Goal: Feedback & Contribution: Submit feedback/report problem

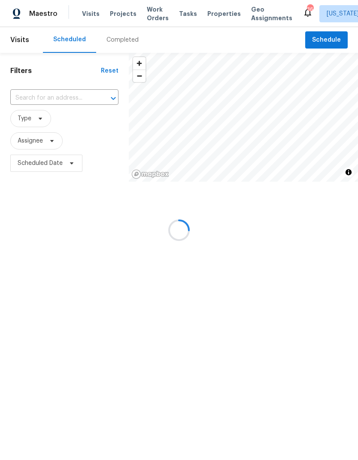
click at [34, 92] on div at bounding box center [179, 230] width 358 height 460
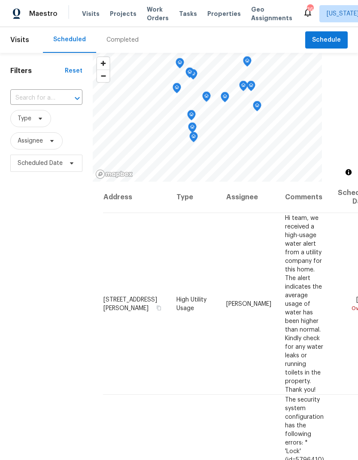
click at [30, 98] on input "text" at bounding box center [34, 98] width 48 height 13
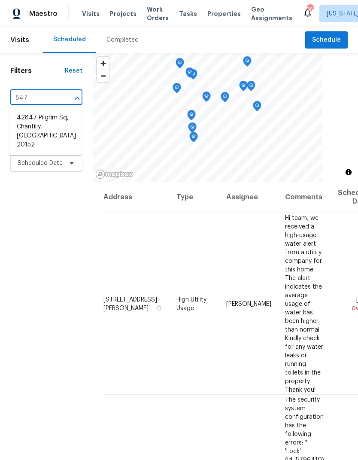
type input "8477"
click at [119, 12] on span "Projects" at bounding box center [123, 13] width 27 height 9
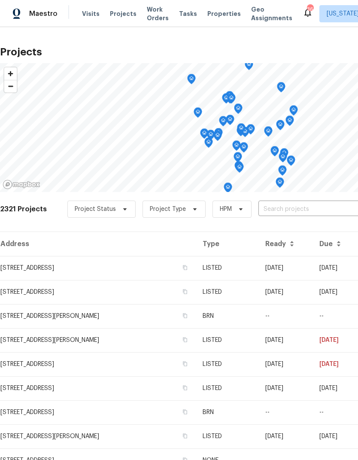
click at [286, 203] on input "text" at bounding box center [308, 209] width 98 height 13
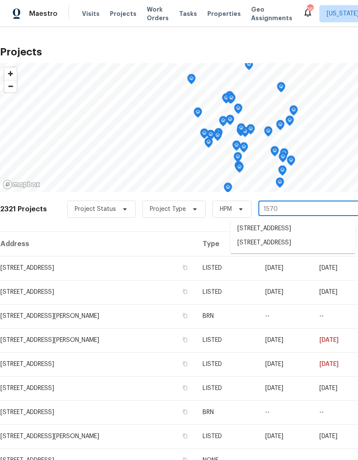
type input "15705"
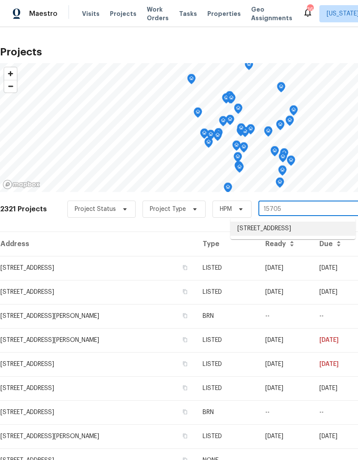
click at [302, 230] on li "[STREET_ADDRESS]" at bounding box center [293, 229] width 125 height 14
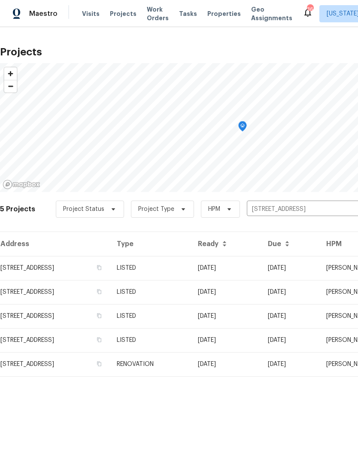
click at [21, 268] on td "[STREET_ADDRESS]" at bounding box center [55, 268] width 110 height 24
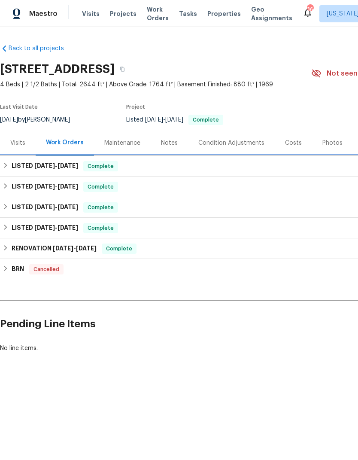
click at [18, 168] on h6 "LISTED 5/15/25 - 5/21/25" at bounding box center [45, 166] width 67 height 10
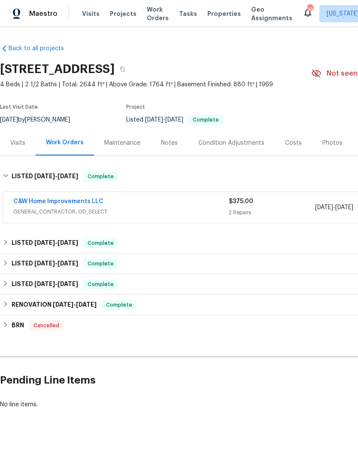
click at [30, 203] on link "C&W Home Improvements LLC" at bounding box center [58, 202] width 90 height 6
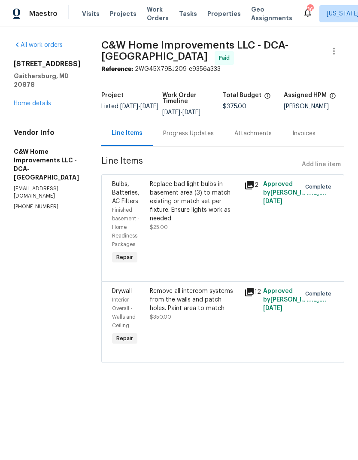
click at [18, 107] on link "Home details" at bounding box center [32, 104] width 37 height 6
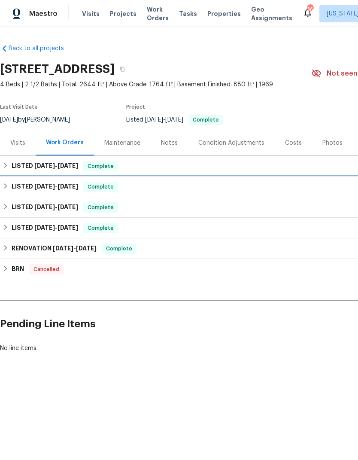
click at [17, 188] on h6 "LISTED 4/9/25 - 4/11/25" at bounding box center [45, 187] width 67 height 10
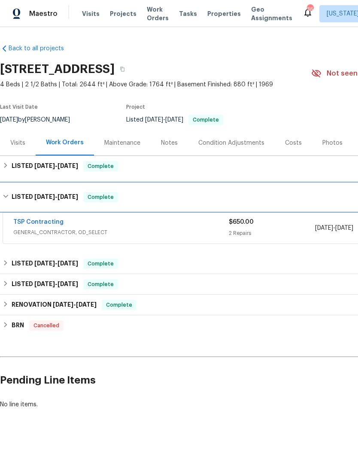
click at [12, 201] on h6 "LISTED 4/9/25 - 4/11/25" at bounding box center [45, 197] width 67 height 10
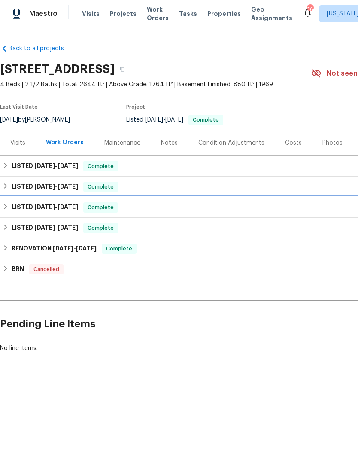
click at [15, 206] on h6 "LISTED 3/5/25 - 3/6/25" at bounding box center [45, 207] width 67 height 10
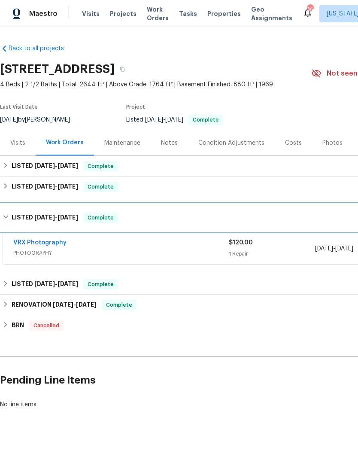
click at [12, 219] on h6 "LISTED 3/5/25 - 3/6/25" at bounding box center [45, 218] width 67 height 10
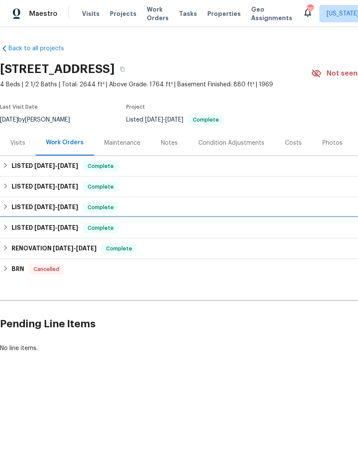
click at [15, 228] on h6 "LISTED 2/26/25 - 3/3/25" at bounding box center [45, 228] width 67 height 10
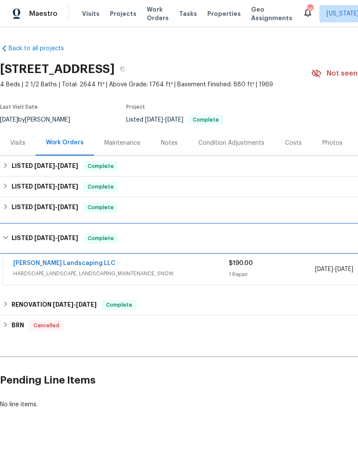
click at [13, 239] on h6 "LISTED 2/26/25 - 3/3/25" at bounding box center [45, 238] width 67 height 10
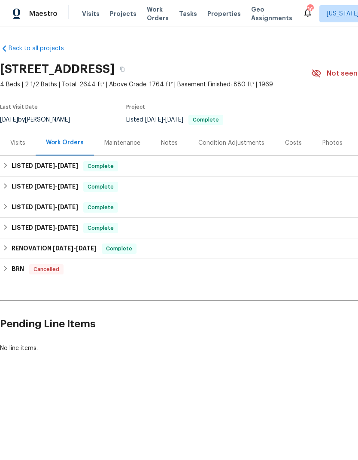
click at [26, 137] on div "Visits" at bounding box center [18, 142] width 36 height 25
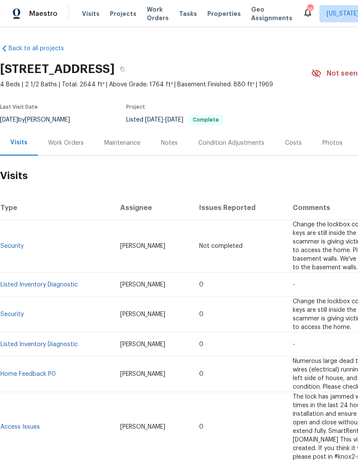
click at [164, 144] on div "Notes" at bounding box center [169, 143] width 17 height 9
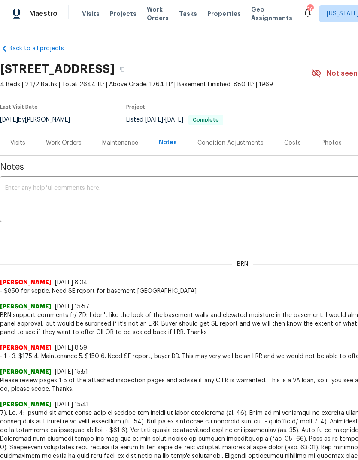
click at [56, 135] on div "Work Orders" at bounding box center [64, 142] width 56 height 25
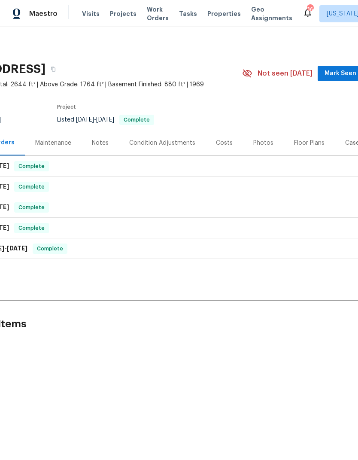
scroll to position [0, 68]
click at [263, 146] on div "Photos" at bounding box center [264, 143] width 20 height 9
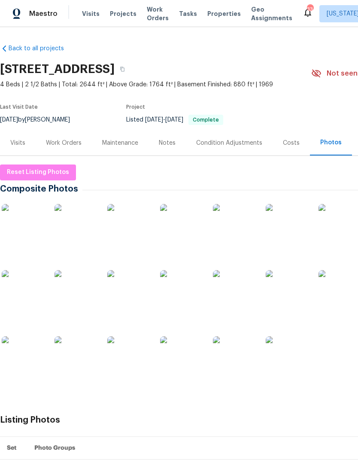
click at [67, 141] on div "Work Orders" at bounding box center [64, 143] width 36 height 9
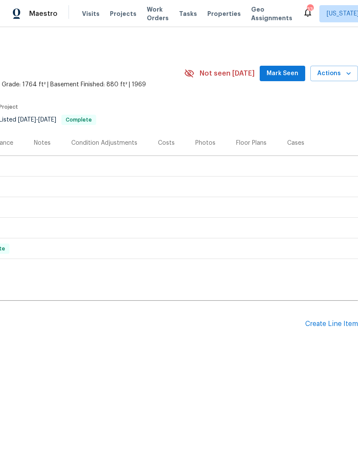
scroll to position [0, 127]
click at [339, 324] on div "Create Line Item" at bounding box center [331, 324] width 53 height 8
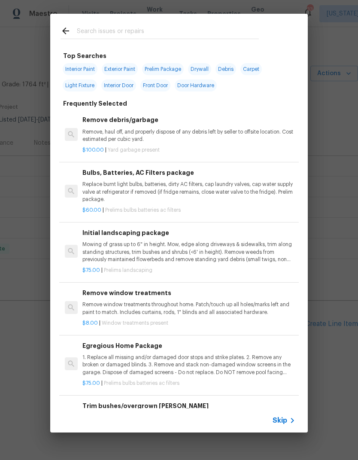
click at [91, 32] on input "text" at bounding box center [168, 32] width 182 height 13
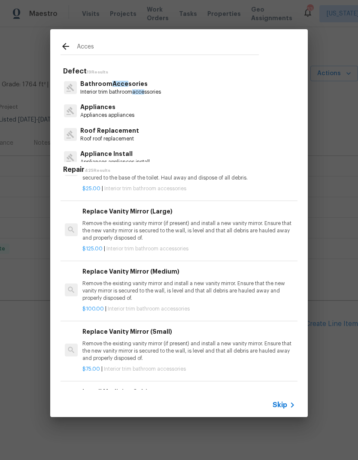
scroll to position [150, 0]
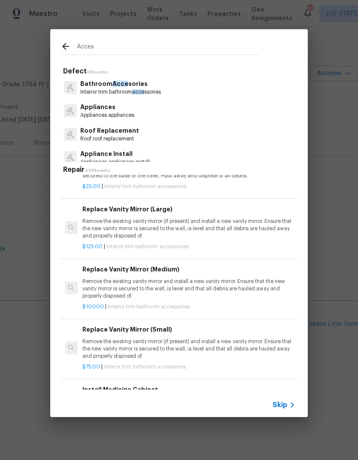
type input "Access"
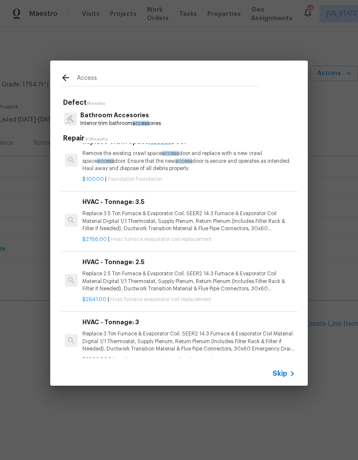
scroll to position [574, -1]
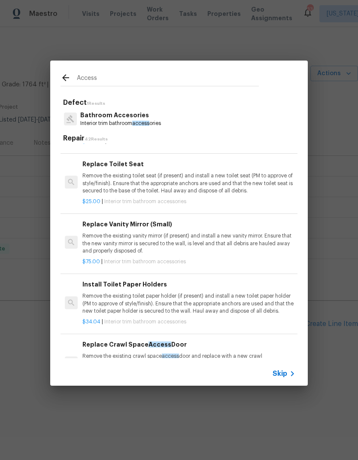
click at [236, 75] on input "Access" at bounding box center [168, 79] width 182 height 13
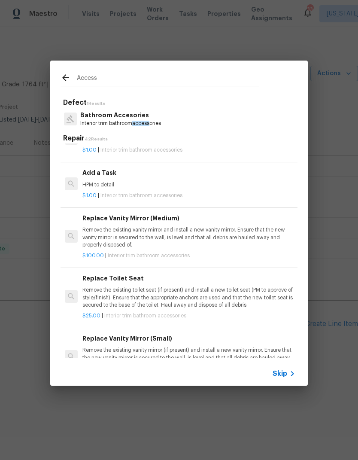
click at [202, 73] on input "Access" at bounding box center [168, 79] width 182 height 13
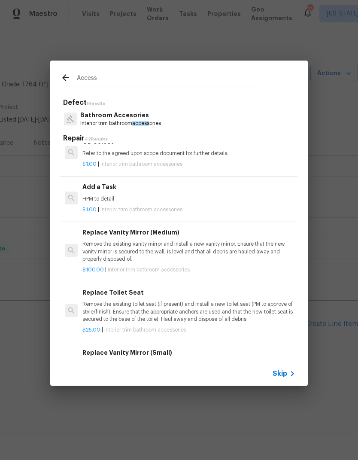
scroll to position [367, 0]
click at [189, 79] on input "Access" at bounding box center [168, 79] width 182 height 13
click at [194, 81] on input "Access" at bounding box center [168, 79] width 182 height 13
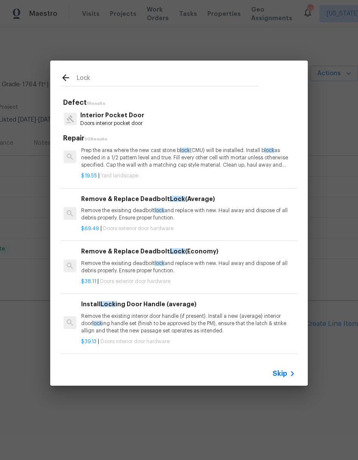
scroll to position [17, 1]
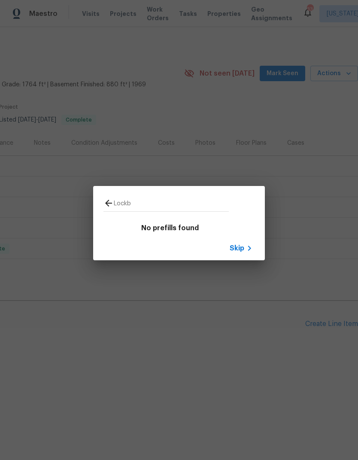
type input "Lock"
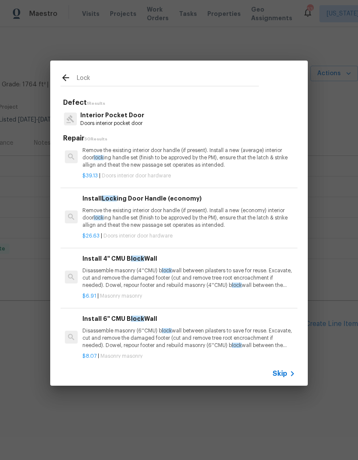
scroll to position [182, 0]
click at [162, 211] on p "Remove the existing interior door handle (if present). Install a new (economy) …" at bounding box center [188, 218] width 213 height 22
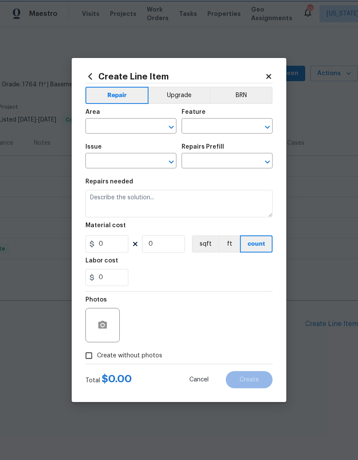
type input "Interior Door"
type input "Interior Door Hardware"
type input "Install Locking Door Handle (economy) $26.63"
type textarea "Remove the existing interior door handle (if present). Install a new (economy) …"
type input "26.63"
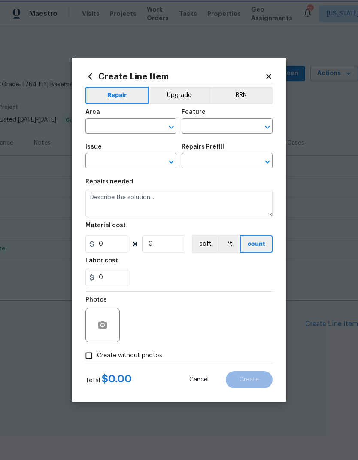
type input "1"
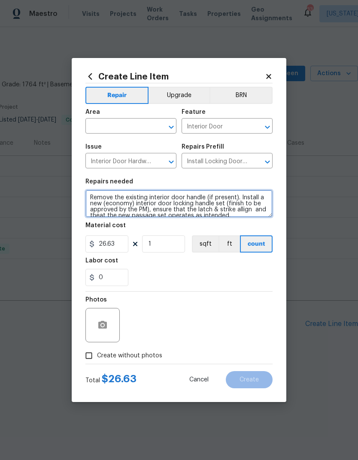
click at [168, 204] on textarea "Remove the existing interior door handle (if present). Install a new (economy) …" at bounding box center [179, 203] width 187 height 27
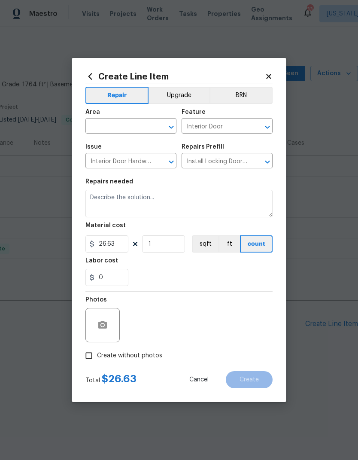
click at [229, 120] on input "Interior Door" at bounding box center [215, 126] width 67 height 13
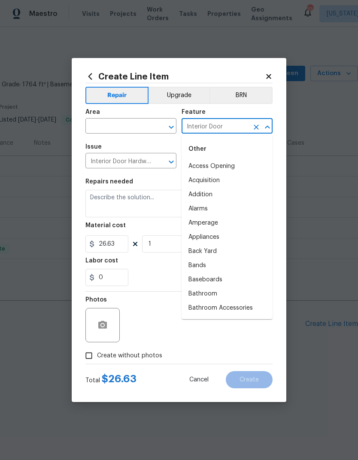
click at [258, 122] on button "Clear" at bounding box center [256, 127] width 12 height 12
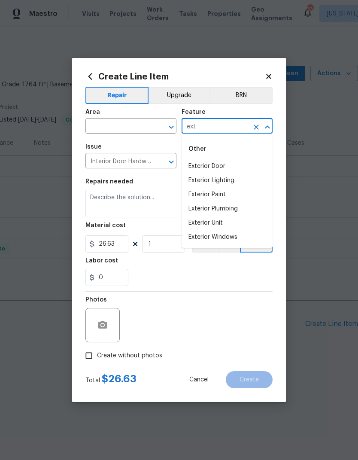
click at [232, 163] on li "Exterior Door" at bounding box center [227, 166] width 91 height 14
type input "Exterior Door"
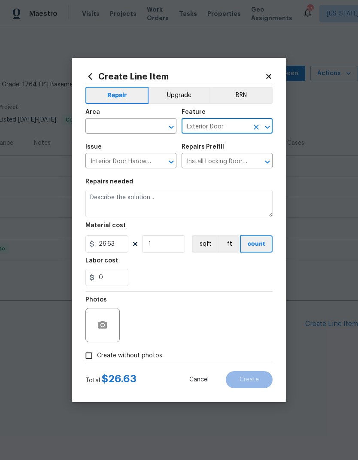
click at [127, 123] on input "text" at bounding box center [119, 126] width 67 height 13
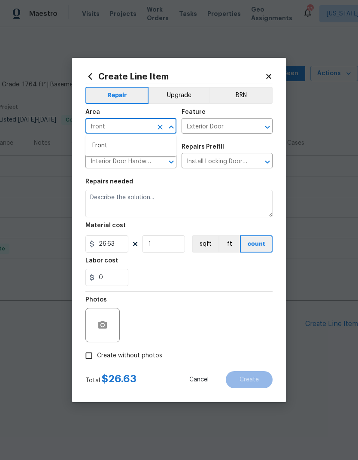
click at [124, 149] on li "Front" at bounding box center [131, 146] width 91 height 14
type input "Front"
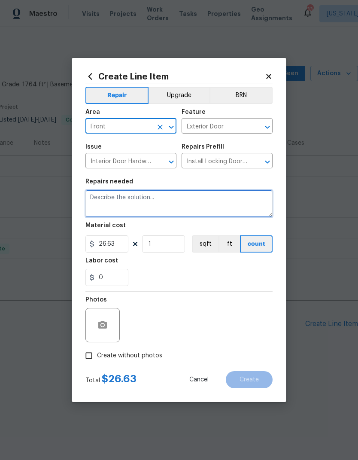
click at [163, 205] on textarea at bounding box center [179, 203] width 187 height 27
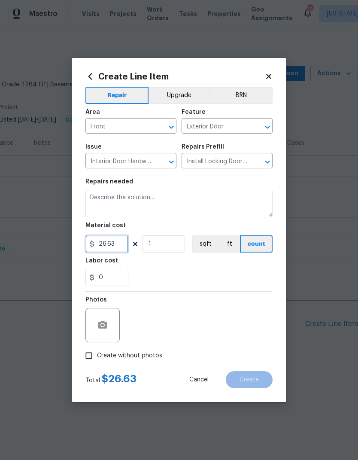
click at [115, 244] on input "26.63" at bounding box center [107, 243] width 43 height 17
click at [113, 246] on input "26.63" at bounding box center [107, 243] width 43 height 17
type input "75"
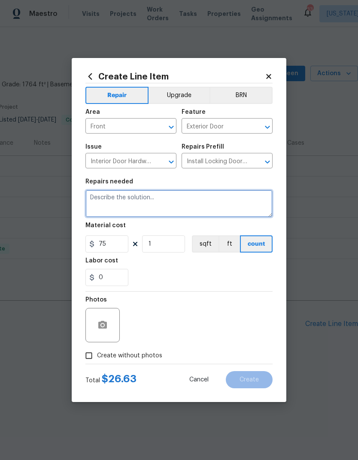
click at [130, 201] on textarea at bounding box center [179, 203] width 187 height 27
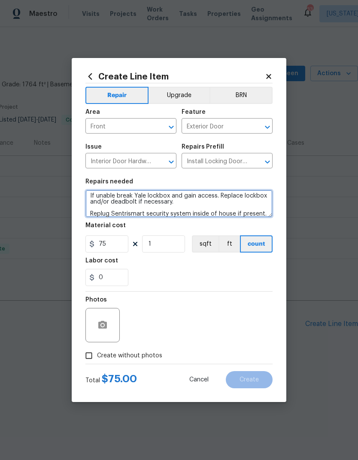
type textarea "Lockbox number unknown and unable to retrieve keys or access Yale Lockbox. Atte…"
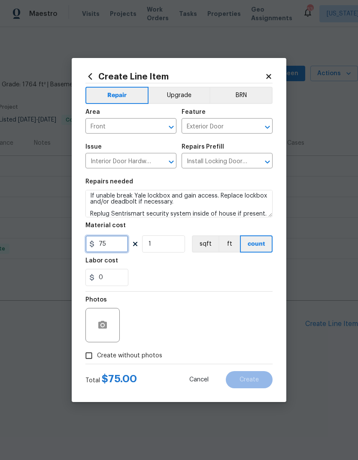
click at [120, 247] on input "75" at bounding box center [107, 243] width 43 height 17
click at [92, 244] on icon at bounding box center [92, 244] width 4 height 7
click at [116, 247] on input "75" at bounding box center [107, 243] width 43 height 17
click at [112, 240] on input "75" at bounding box center [107, 243] width 43 height 17
click at [112, 239] on input "75" at bounding box center [107, 243] width 43 height 17
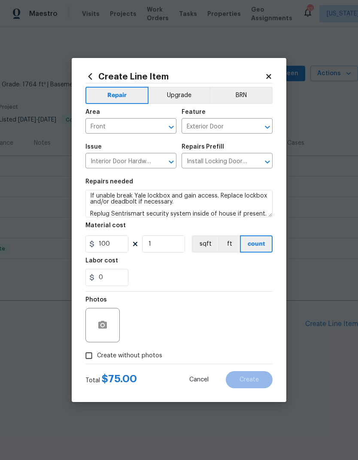
click at [209, 270] on div "0" at bounding box center [179, 277] width 187 height 17
click at [119, 247] on input "100" at bounding box center [107, 243] width 43 height 17
type input "110"
click at [213, 294] on div "Photos" at bounding box center [179, 320] width 187 height 56
click at [85, 358] on input "Create without photos" at bounding box center [89, 356] width 16 height 16
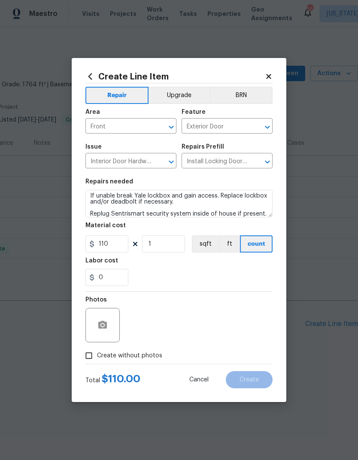
checkbox input "true"
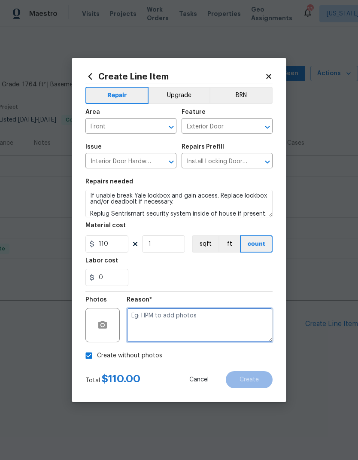
click at [224, 324] on textarea at bounding box center [200, 325] width 146 height 34
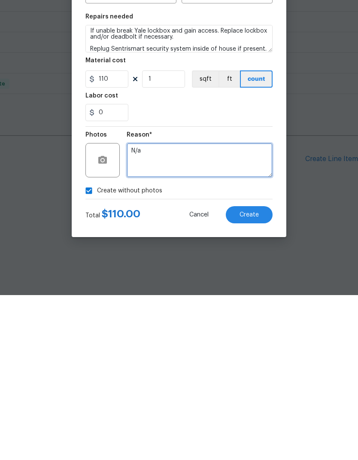
type textarea "N/a"
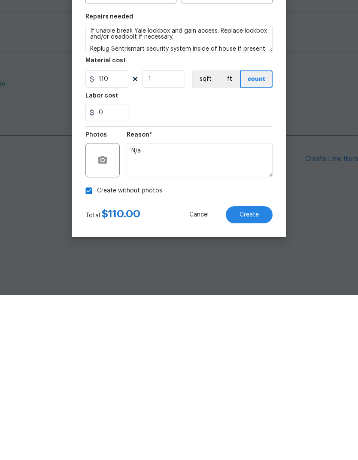
click at [259, 377] on span "Create" at bounding box center [249, 380] width 19 height 6
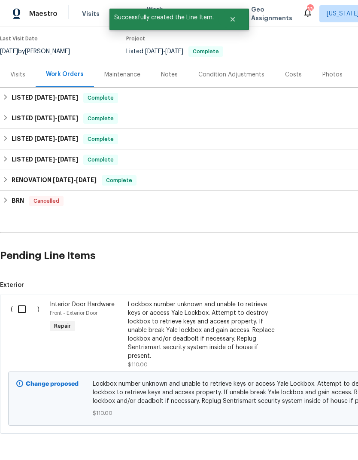
scroll to position [67, 0]
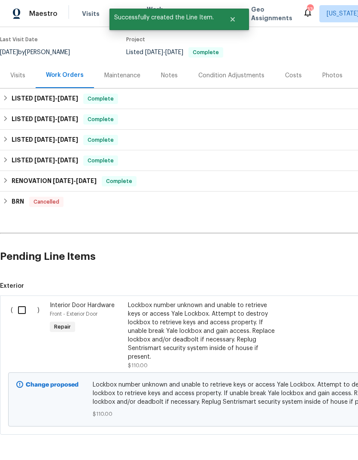
click at [20, 311] on input "checkbox" at bounding box center [25, 310] width 24 height 18
checkbox input "true"
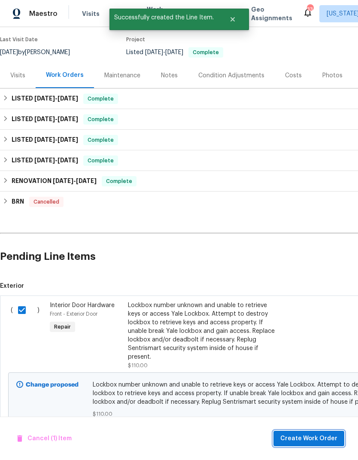
click at [319, 437] on span "Create Work Order" at bounding box center [309, 439] width 57 height 11
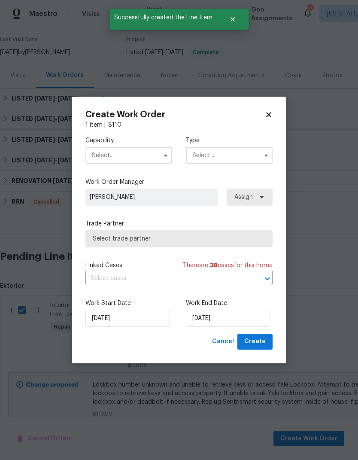
click at [152, 161] on input "text" at bounding box center [129, 155] width 87 height 17
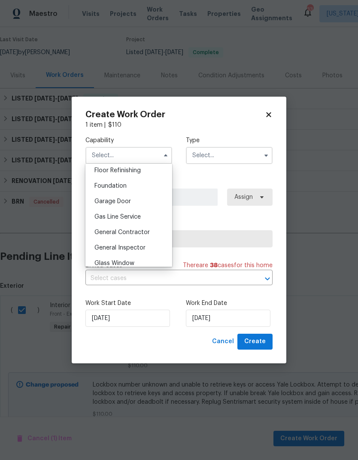
scroll to position [351, 0]
click at [146, 230] on span "General Contractor" at bounding box center [122, 233] width 55 height 6
type input "General Contractor"
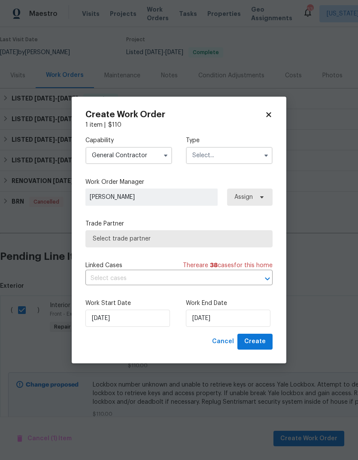
click at [247, 155] on input "text" at bounding box center [229, 155] width 87 height 17
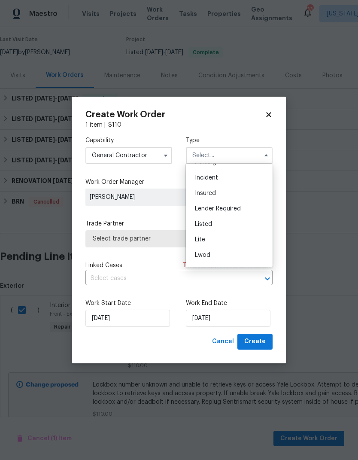
scroll to position [42, 0]
click at [211, 223] on span "Listed" at bounding box center [203, 225] width 17 height 6
type input "Listed"
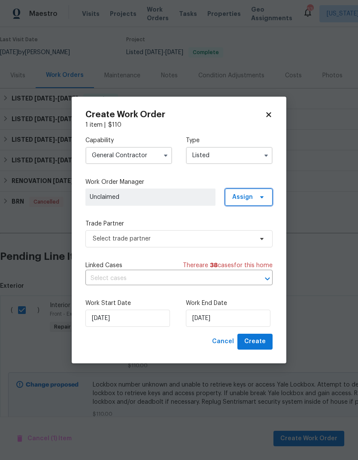
click at [254, 193] on span "Assign" at bounding box center [249, 197] width 48 height 17
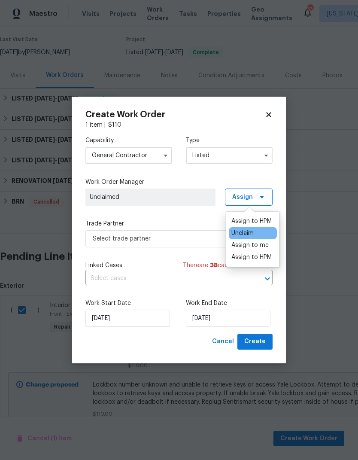
click at [256, 242] on div "Assign to me" at bounding box center [250, 245] width 37 height 9
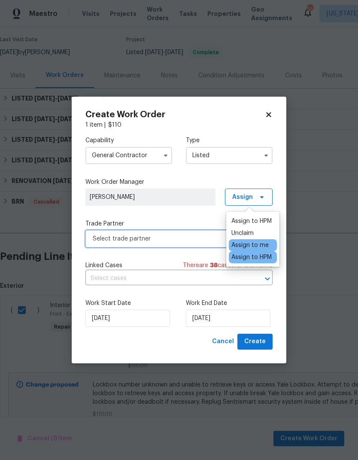
click at [177, 235] on span "Select trade partner" at bounding box center [173, 239] width 160 height 9
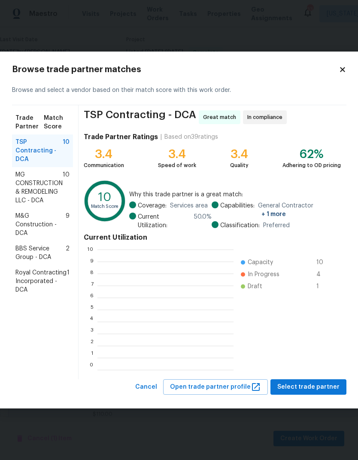
scroll to position [120, 136]
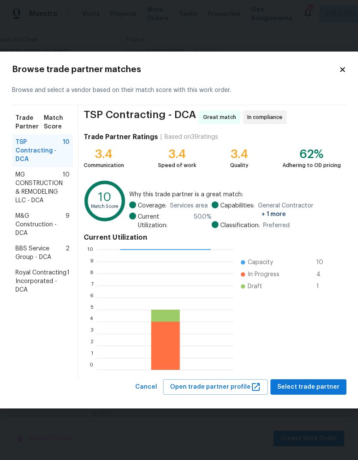
click at [19, 245] on span "BBS Service Group - DCA" at bounding box center [40, 252] width 50 height 17
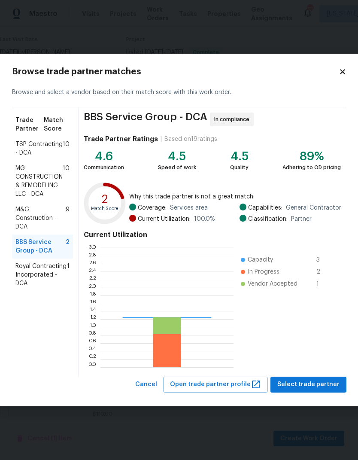
scroll to position [120, 133]
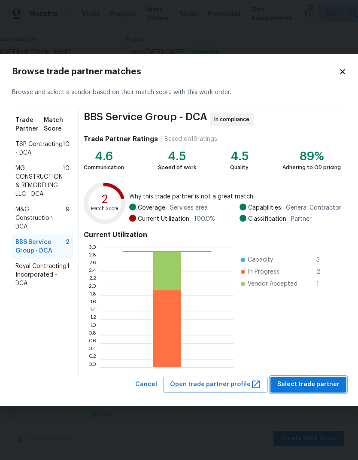
click at [329, 386] on span "Select trade partner" at bounding box center [309, 384] width 62 height 11
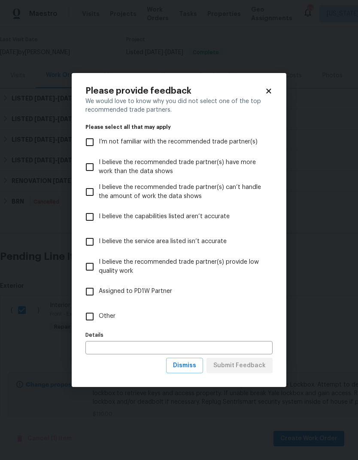
click at [96, 317] on input "Other" at bounding box center [90, 317] width 18 height 18
checkbox input "true"
click at [151, 344] on input "text" at bounding box center [179, 347] width 187 height 13
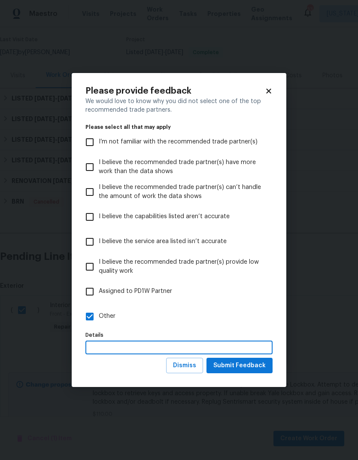
scroll to position [33, 0]
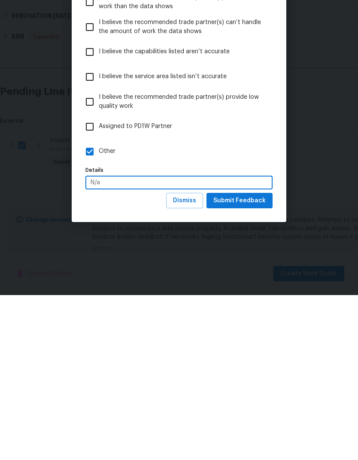
type input "N/a"
click at [255, 360] on span "Submit Feedback" at bounding box center [240, 365] width 52 height 11
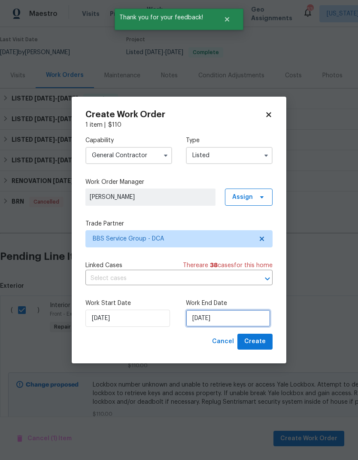
click at [222, 320] on input "[DATE]" at bounding box center [228, 318] width 85 height 17
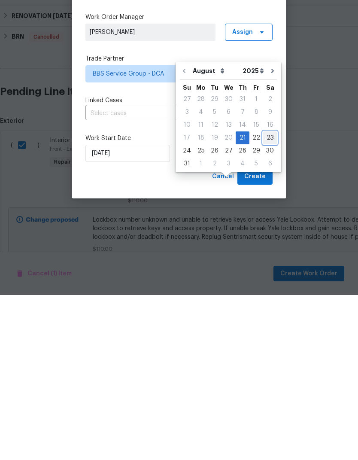
click at [264, 297] on div "23" at bounding box center [270, 303] width 14 height 12
type input "[DATE]"
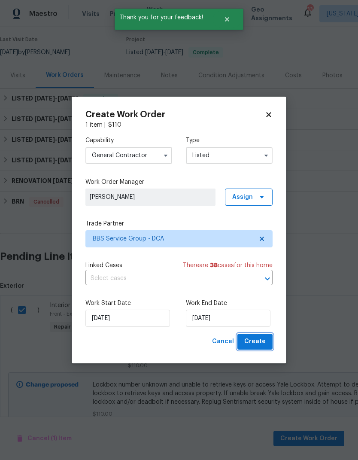
click at [250, 343] on span "Create" at bounding box center [254, 341] width 21 height 11
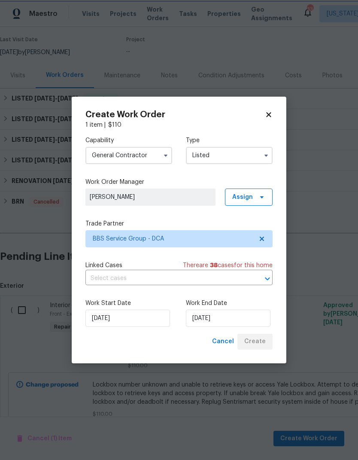
checkbox input "false"
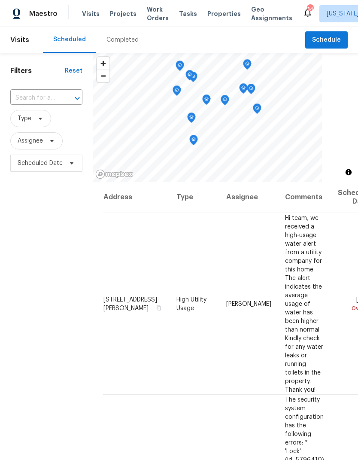
click at [117, 17] on span "Projects" at bounding box center [123, 13] width 27 height 9
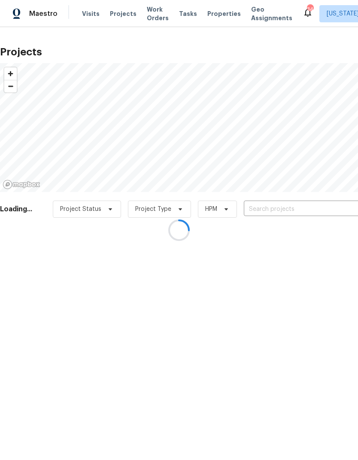
click at [272, 213] on div at bounding box center [179, 230] width 358 height 460
click at [284, 207] on div at bounding box center [179, 230] width 358 height 460
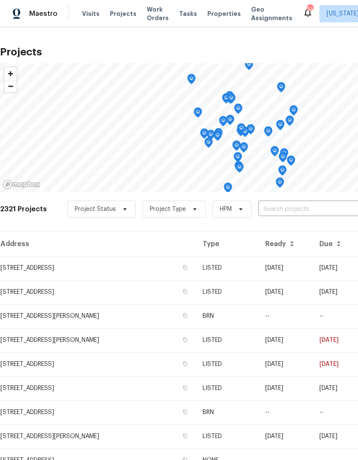
click at [294, 210] on input "text" at bounding box center [308, 209] width 98 height 13
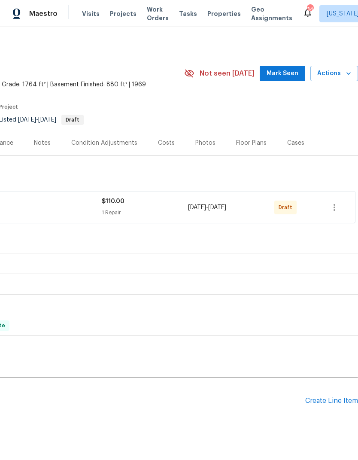
scroll to position [0, 127]
click at [338, 206] on icon "button" at bounding box center [335, 207] width 10 height 10
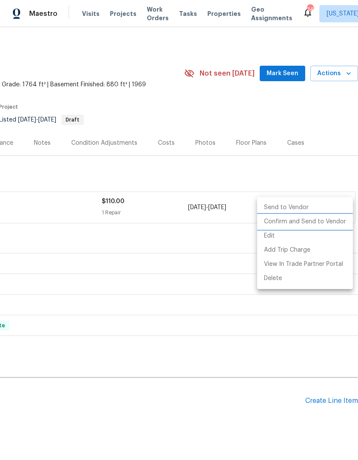
click at [304, 225] on li "Confirm and Send to Vendor" at bounding box center [305, 222] width 96 height 14
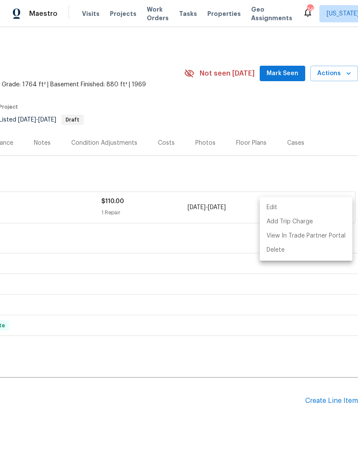
click at [150, 69] on div at bounding box center [179, 230] width 358 height 460
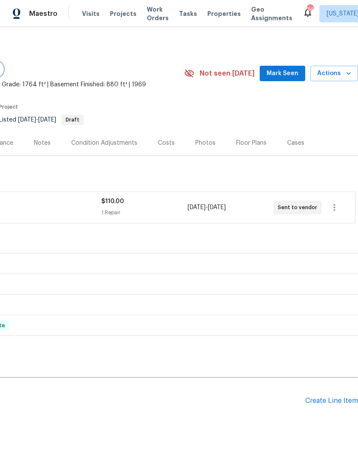
click at [340, 73] on span "Actions" at bounding box center [335, 73] width 34 height 11
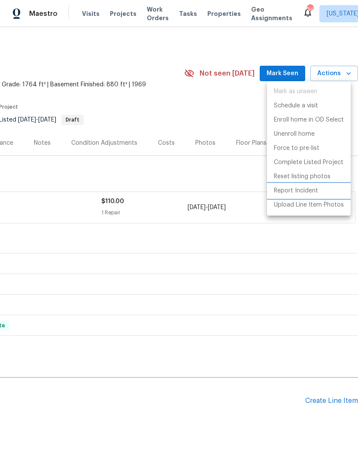
click at [306, 190] on p "Report Incident" at bounding box center [296, 190] width 44 height 9
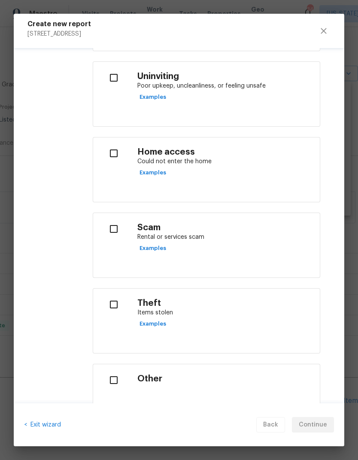
scroll to position [271, 0]
click at [111, 225] on input "checkbox" at bounding box center [113, 229] width 27 height 18
checkbox input "true"
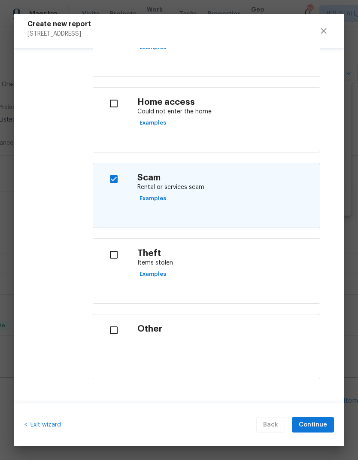
scroll to position [321, 0]
click at [318, 425] on span "Continue" at bounding box center [313, 425] width 28 height 11
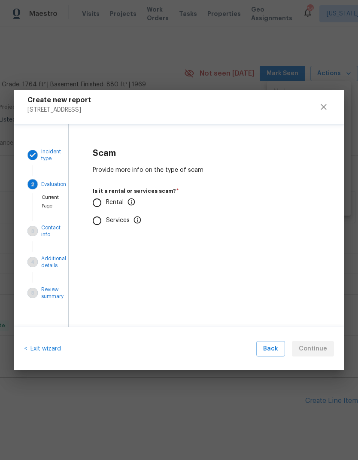
click at [97, 199] on input "Rental" at bounding box center [97, 203] width 18 height 18
radio input "true"
click at [97, 253] on input "No" at bounding box center [97, 253] width 18 height 18
radio input "true"
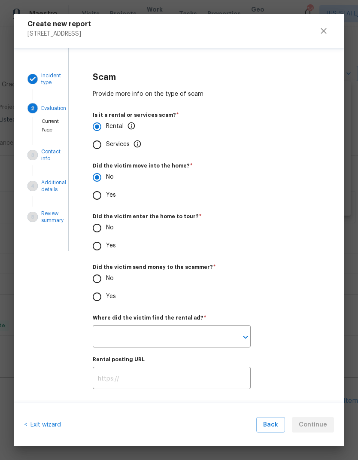
click at [98, 247] on input "Yes" at bounding box center [97, 246] width 18 height 18
radio input "true"
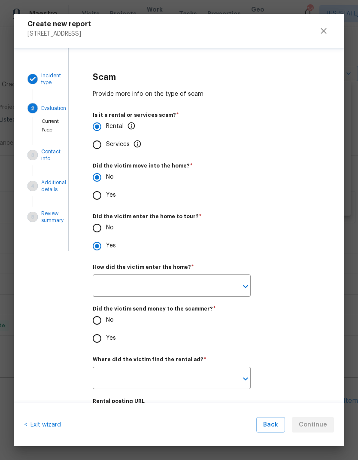
click at [243, 287] on icon "Open" at bounding box center [246, 286] width 10 height 10
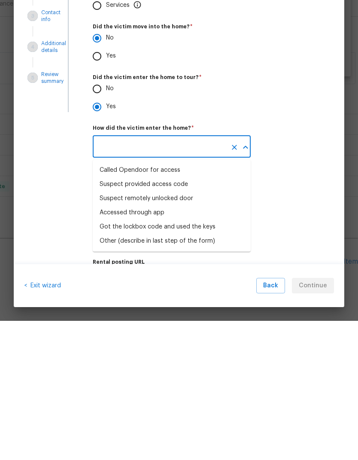
click at [181, 319] on div "Suspect provided access code" at bounding box center [144, 323] width 89 height 9
type input "Suspect provided access code"
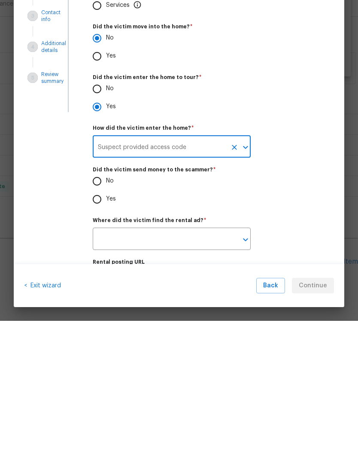
click at [99, 330] on input "Yes" at bounding box center [97, 339] width 18 height 18
radio input "true"
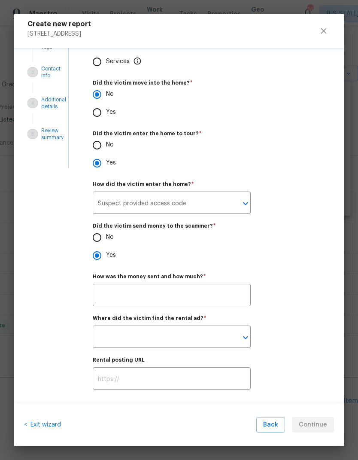
scroll to position [82, 0]
click at [160, 300] on input "text" at bounding box center [172, 297] width 158 height 20
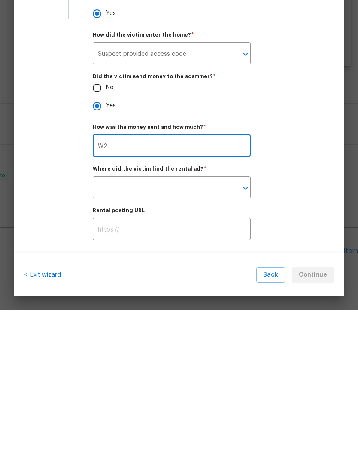
type input "W"
click at [95, 287] on input "2170" at bounding box center [172, 297] width 158 height 20
type input "$2170"
click at [176, 328] on input "text" at bounding box center [160, 338] width 134 height 20
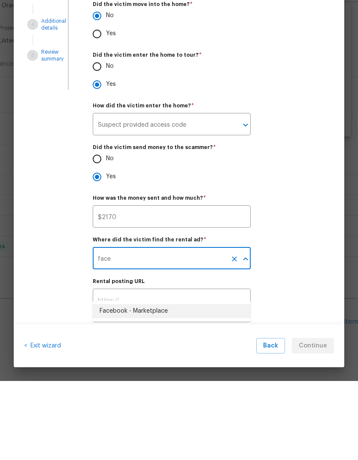
click at [177, 383] on li "Facebook - Marketplace" at bounding box center [172, 390] width 158 height 14
type input "Facebook - Marketplace"
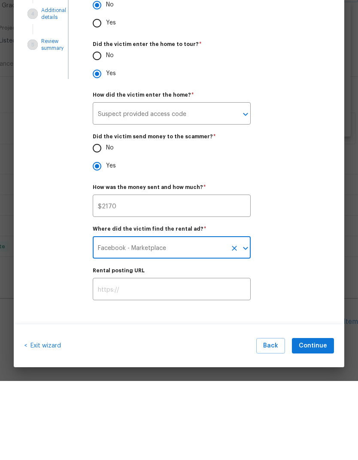
scroll to position [96, 0]
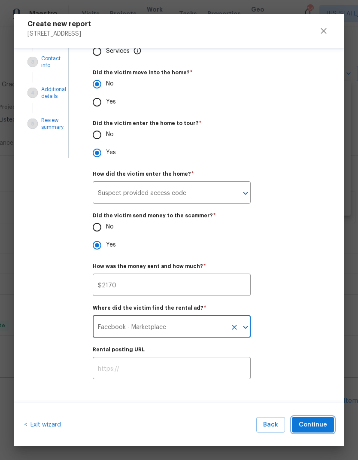
click at [320, 424] on span "Continue" at bounding box center [313, 425] width 28 height 11
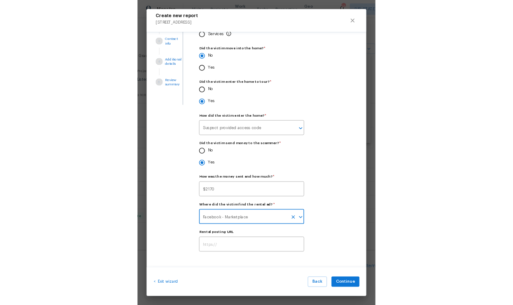
scroll to position [0, 0]
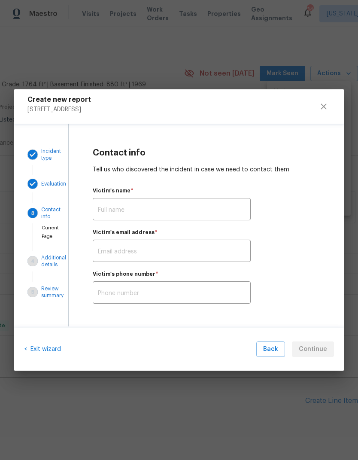
click at [162, 210] on input "text" at bounding box center [172, 210] width 158 height 20
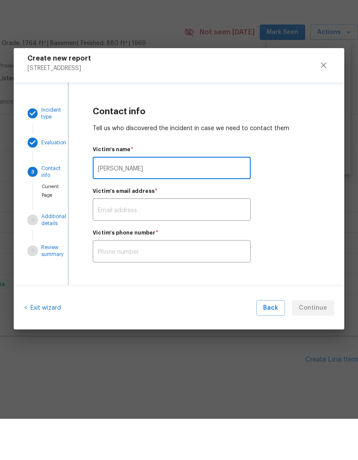
type input "Jose Benitez"
click at [172, 242] on input "text" at bounding box center [172, 252] width 158 height 20
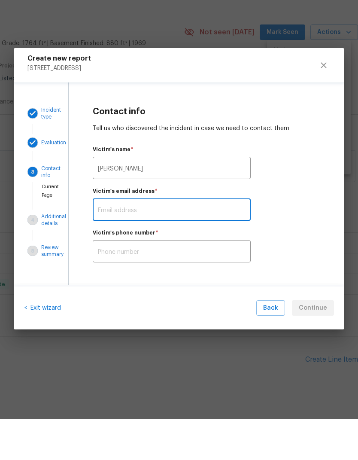
click at [175, 284] on input "text" at bounding box center [172, 294] width 158 height 20
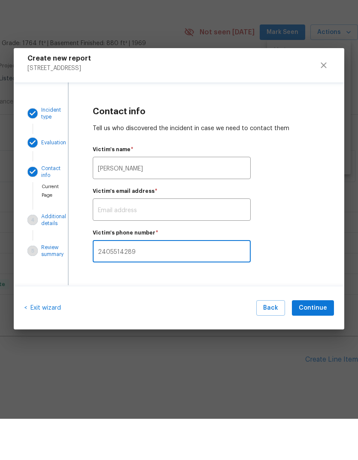
type input "2405514289"
click at [176, 242] on input "text" at bounding box center [172, 252] width 158 height 20
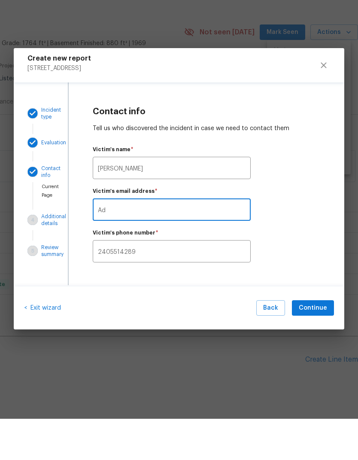
type input "A"
type input "adonaybenitz@gmail.com"
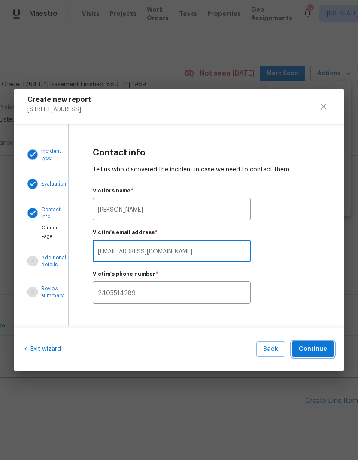
click at [323, 351] on span "Continue" at bounding box center [313, 349] width 28 height 11
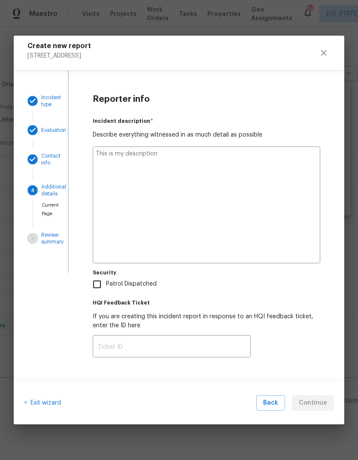
click at [205, 202] on textarea at bounding box center [207, 205] width 228 height 117
click at [180, 194] on textarea at bounding box center [207, 205] width 228 height 117
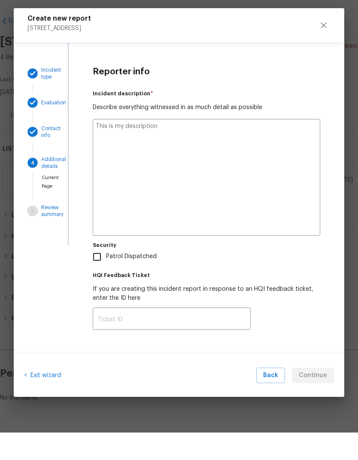
type textarea "x"
click at [250, 186] on textarea at bounding box center [207, 205] width 228 height 117
click at [267, 189] on textarea at bounding box center [207, 205] width 228 height 117
type textarea "V"
type textarea "x"
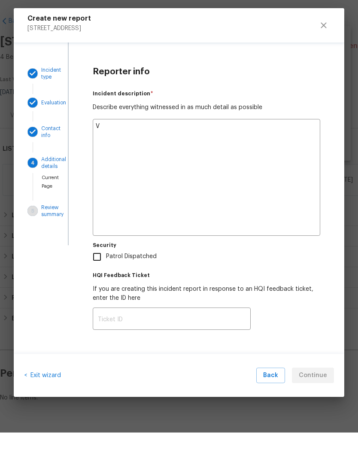
type textarea "Vu"
type textarea "x"
type textarea "Vuc"
type textarea "x"
type textarea "Vuct"
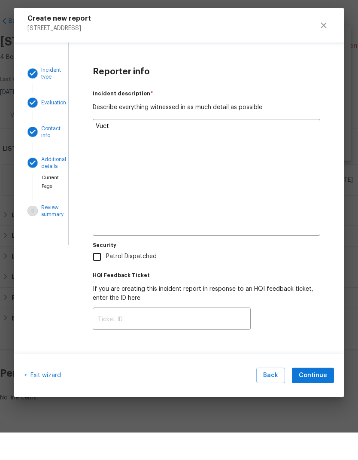
type textarea "x"
type textarea "Vucti"
type textarea "x"
type textarea "Vuctim"
type textarea "x"
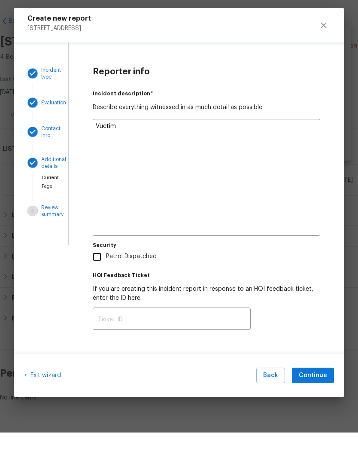
type textarea "Victim"
type textarea "x"
type textarea "Victim"
type textarea "x"
type textarea "Victim s"
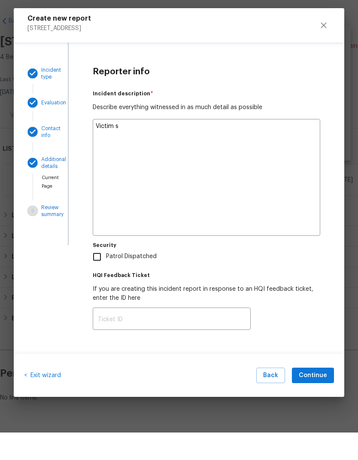
type textarea "x"
type textarea "Victim se"
type textarea "x"
type textarea "Victim sen"
type textarea "x"
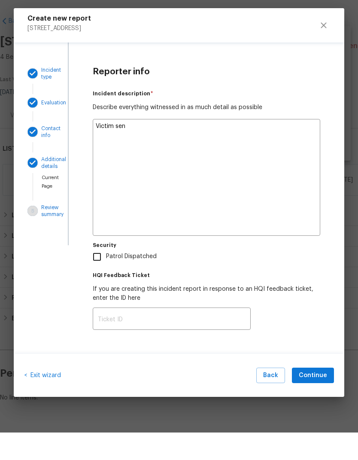
type textarea "Victim sent"
type textarea "x"
type textarea "Victim sent"
type textarea "x"
type textarea "Victim sent m"
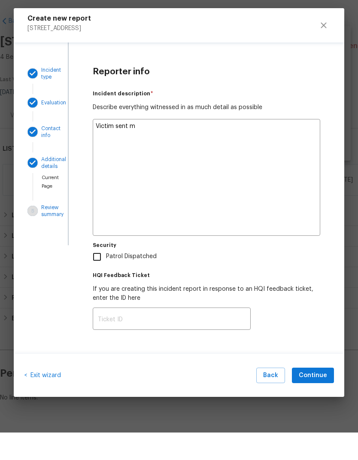
type textarea "x"
type textarea "Victim sent mo"
type textarea "x"
type textarea "Victim sent mon"
type textarea "x"
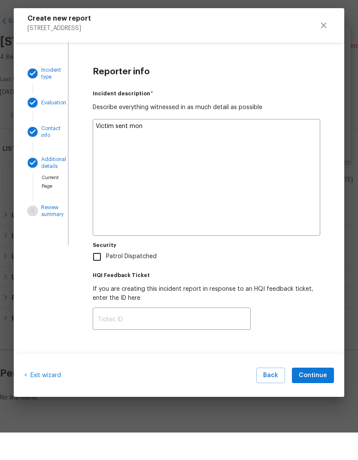
type textarea "Victim sent mone"
type textarea "x"
type textarea "Victim sent money"
type textarea "x"
type textarea "Victim sent money"
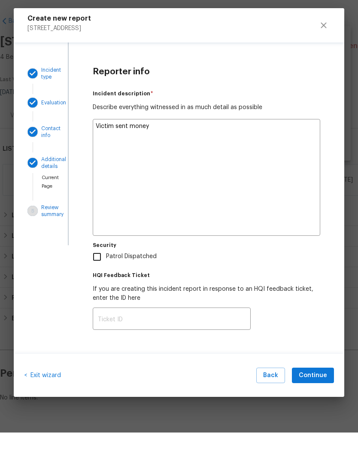
type textarea "x"
type textarea "Victim sent money t"
type textarea "x"
type textarea "Victim sent money to"
type textarea "x"
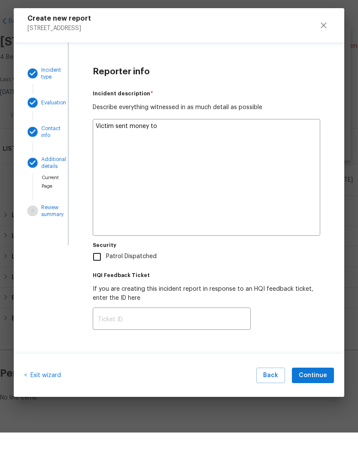
type textarea "Victim sent money ton"
type textarea "x"
type textarea "Victim sent money to"
type textarea "x"
type textarea "Victim sent money to"
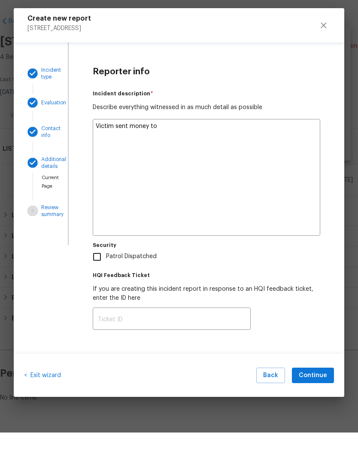
type textarea "x"
type textarea "Victim sent money to s"
type textarea "x"
type textarea "Victim sent money to sc"
type textarea "x"
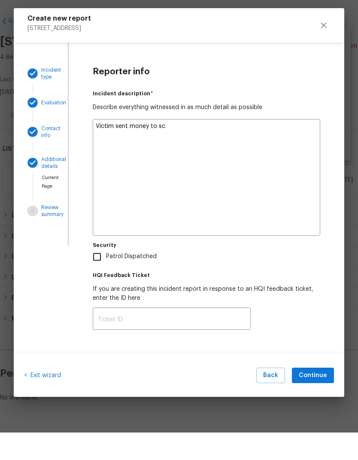
type textarea "Victim sent money to sca"
type textarea "x"
type textarea "Victim sent money to scam"
type textarea "x"
type textarea "Victim sent money to scamm"
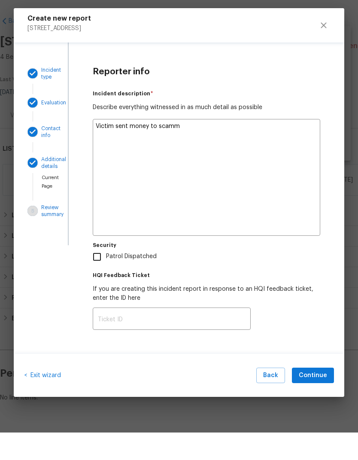
type textarea "x"
type textarea "Victim sent money to scamme"
type textarea "x"
type textarea "Victim sent money to scammer"
type textarea "x"
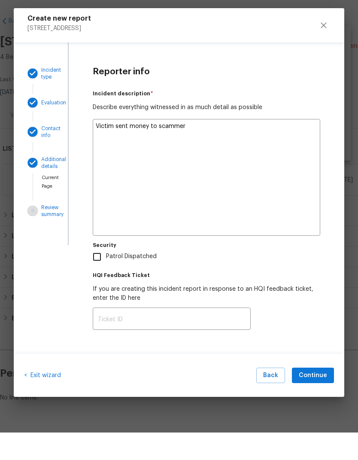
type textarea "Victim sent money to scammer"
type textarea "x"
type textarea "Victim sent money to scammer a"
type textarea "x"
type textarea "Victim sent money to scammer an"
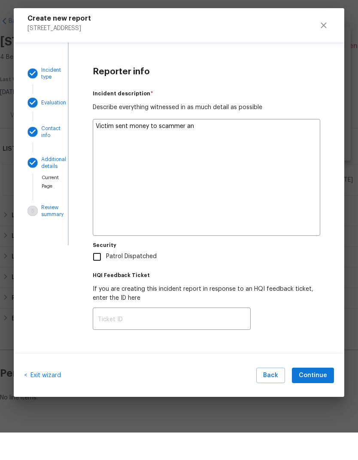
type textarea "x"
type textarea "Victim sent money to scammer and"
type textarea "x"
type textarea "Victim sent money to scammer and"
type textarea "x"
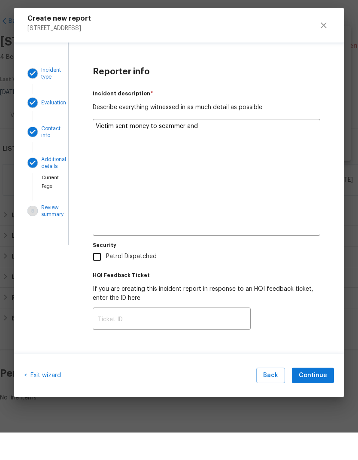
type textarea "Victim sent money to scammer and w"
type textarea "x"
type textarea "Victim sent money to scammer and wa"
type textarea "x"
type textarea "Victim sent money to scammer and was"
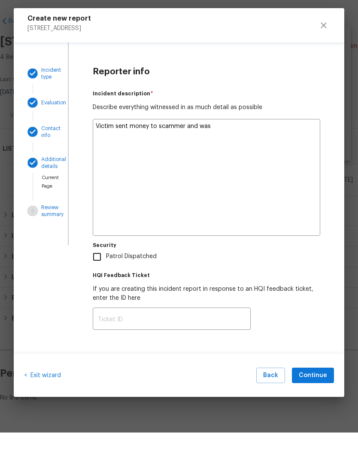
type textarea "x"
type textarea "Victim sent money to scammer and was"
type textarea "x"
type textarea "Victim sent money to scammer and was r"
type textarea "x"
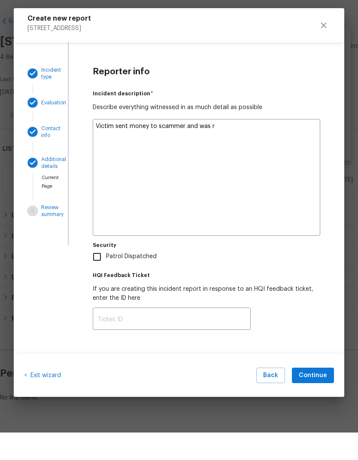
type textarea "Victim sent money to scammer and was re"
type textarea "x"
type textarea "Victim sent money to scammer and was rea"
type textarea "x"
type textarea "Victim sent money to scammer and was read"
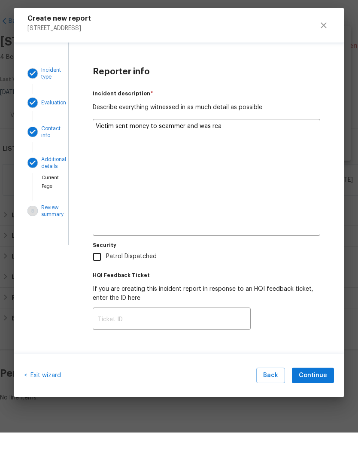
type textarea "x"
type textarea "Victim sent money to scammer and was ready"
type textarea "x"
type textarea "Victim sent money to scammer and was ready"
type textarea "x"
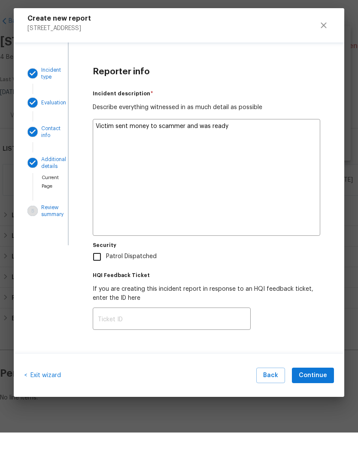
type textarea "Victim sent money to scammer and was ready t"
type textarea "x"
type textarea "Victim sent money to scammer and was ready to"
type textarea "x"
type textarea "Victim sent money to scammer and was ready to"
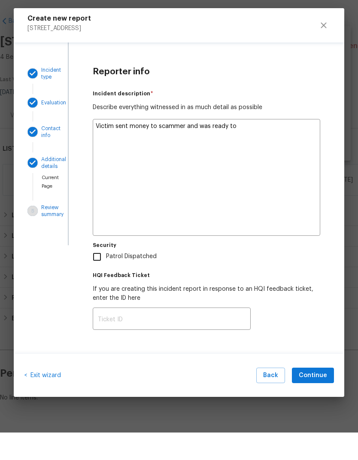
type textarea "x"
type textarea "Victim sent money to scammer and was ready to m"
type textarea "x"
type textarea "Victim sent money to scammer and was ready to mv"
type textarea "x"
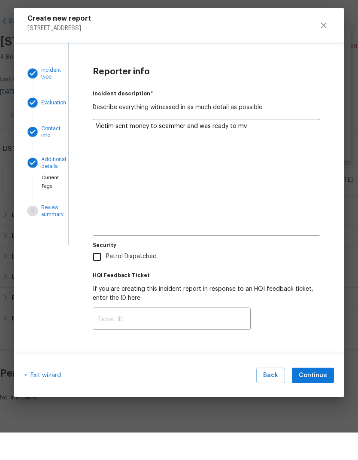
type textarea "Victim sent money to scammer and was ready to mve"
type textarea "x"
type textarea "Victim sent money to scammer and was ready to move"
type textarea "x"
type textarea "Victim sent money to scammer and was ready to move"
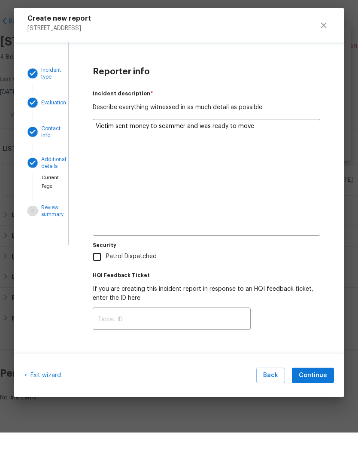
type textarea "x"
type textarea "Victim sent money to scammer and was ready to move i"
type textarea "x"
type textarea "Victim sent money to scammer and was ready to move in"
type textarea "x"
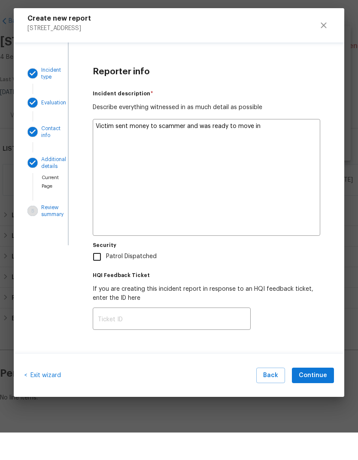
type textarea "Victim sent money to scammer and was ready to move in"
type textarea "x"
type textarea "Victim sent money to scammer and was ready to move in"
type textarea "x"
type textarea "Victim sent money to scammer and was ready to move in."
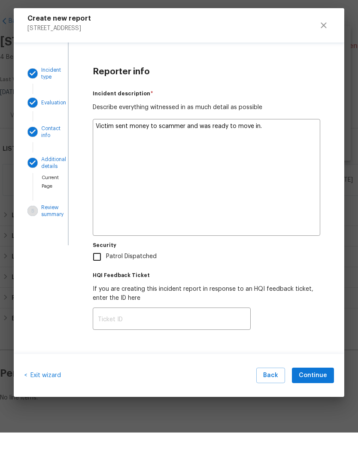
type textarea "x"
type textarea "Victim sent money to scammer and was ready to move in."
type textarea "x"
type textarea "Victim sent money to scammer and was ready to move in. T"
type textarea "x"
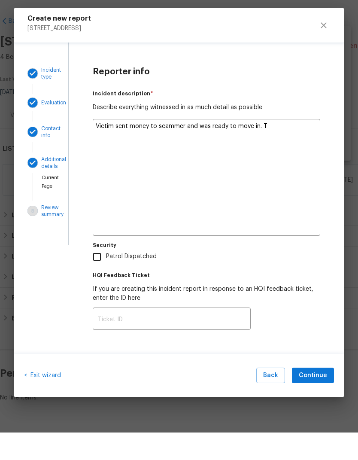
type textarea "Victim sent money to scammer and was ready to move in. Th"
type textarea "x"
type textarea "Victim sent money to scammer and was ready to move in. Thr"
type textarea "x"
type textarea "Victim sent money to scammer and was ready to move in. Thry"
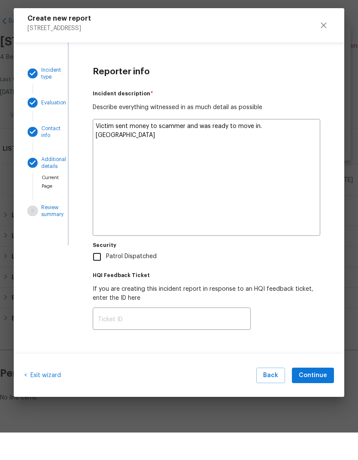
type textarea "x"
type textarea "Victim sent money to scammer and was ready to move in. They"
type textarea "x"
type textarea "Victim sent money to scammer and was ready to move in. They"
type textarea "x"
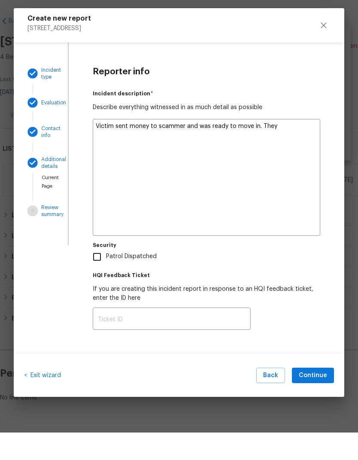
type textarea "Victim sent money to scammer and was ready to move in. They w"
type textarea "x"
type textarea "Victim sent money to scammer and was ready to move in. They we"
type textarea "x"
type textarea "Victim sent money to scammer and was ready to move in. They wer"
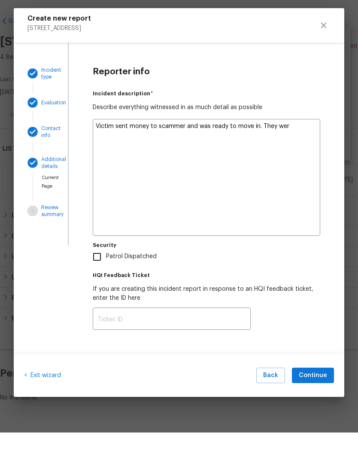
type textarea "x"
type textarea "Victim sent money to scammer and was ready to move in. They were"
type textarea "x"
type textarea "Victim sent money to scammer and was ready to move in. They were"
type textarea "x"
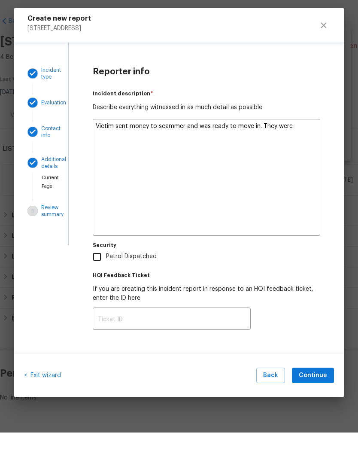
type textarea "Victim sent money to scammer and was ready to move in. They were h"
type textarea "x"
type textarea "Victim sent money to scammer and was ready to move in. They were he"
type textarea "x"
type textarea "Victim sent money to scammer and was ready to move in. They were hee"
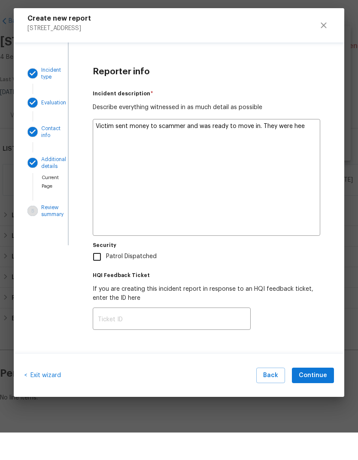
type textarea "x"
type textarea "Victim sent money to scammer and was ready to move in. They were heet"
type textarea "x"
type textarea "Victim sent money to scammer and was ready to move in. They were heetr"
type textarea "x"
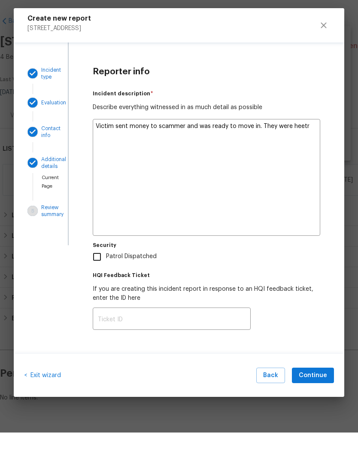
type textarea "Victim sent money to scammer and was ready to move in. They were here"
type textarea "x"
type textarea "Victim sent money to scammer and was ready to move in. They were here"
type textarea "x"
type textarea "Victim sent money to scammer and was ready to move in. They were here t"
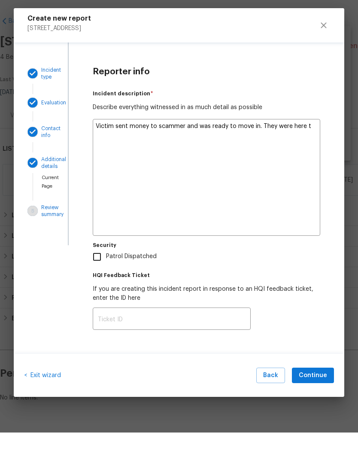
type textarea "x"
type textarea "Victim sent money to scammer and was ready to move in. They were here to"
type textarea "x"
type textarea "Victim sent money to scammer and was ready to move in. They were here to"
type textarea "x"
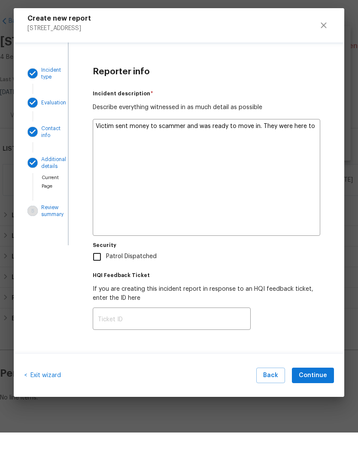
type textarea "Victim sent money to scammer and was ready to move in. They were here to g"
type textarea "x"
type textarea "Victim sent money to scammer and was ready to move in. They were here to gr"
type textarea "x"
type textarea "Victim sent money to scammer and was ready to move in. They were here to gra"
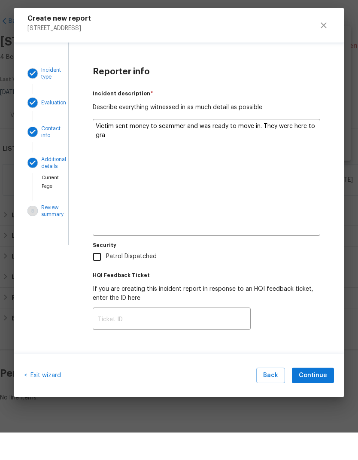
type textarea "x"
type textarea "Victim sent money to scammer and was ready to move in. They were here to grab"
type textarea "x"
type textarea "Victim sent money to scammer and was ready to move in. They were here to grab"
type textarea "x"
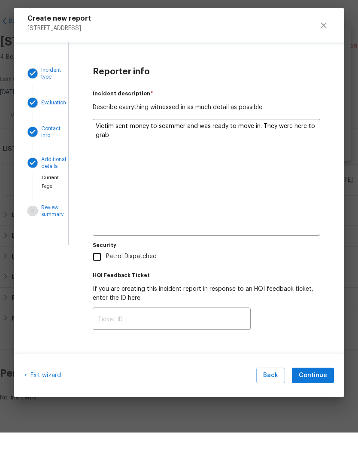
type textarea "Victim sent money to scammer and was ready to move in. They were here to grab k"
type textarea "x"
type textarea "Victim sent money to scammer and was ready to move in. They were here to grab ke"
type textarea "x"
type textarea "Victim sent money to scammer and was ready to move in. They were here to grab k…"
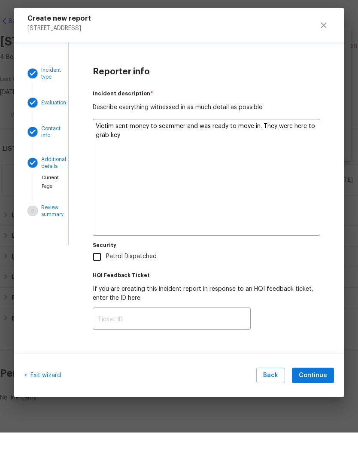
type textarea "x"
type textarea "Victim sent money to scammer and was ready to move in. They were here to grab k…"
type textarea "x"
type textarea "Victim sent money to scammer and was ready to move in. They were here to grab k…"
type textarea "x"
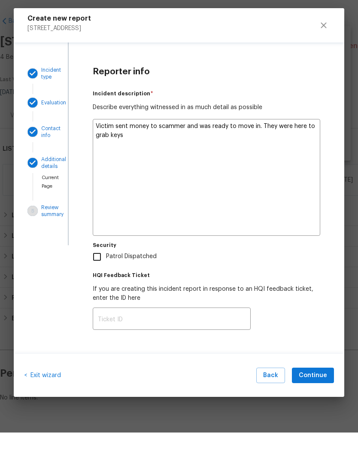
type textarea "Victim sent money to scammer and was ready to move in. They were here to grab k…"
type textarea "x"
type textarea "Victim sent money to scammer and was ready to move in. They were here to grab k…"
type textarea "x"
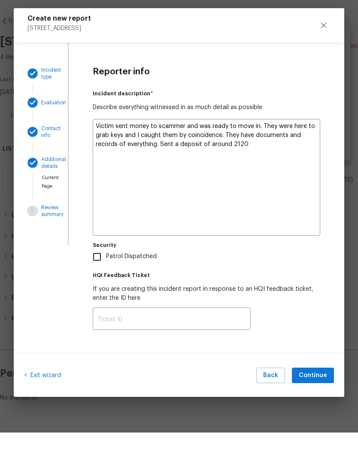
click at [232, 147] on textarea "Victim sent money to scammer and was ready to move in. They were here to grab k…" at bounding box center [207, 205] width 228 height 117
click at [262, 147] on textarea "Victim sent money to scammer and was ready to move in. They were here to grab k…" at bounding box center [207, 205] width 228 height 117
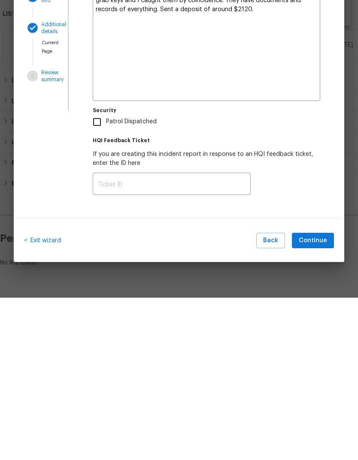
scroll to position [3, 0]
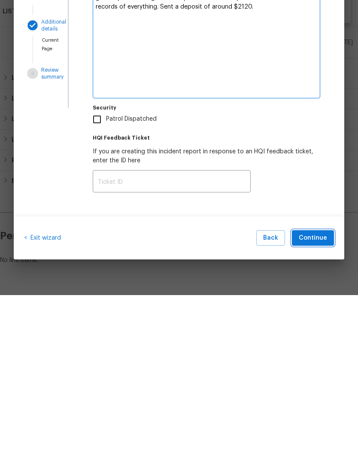
click at [317, 398] on span "Continue" at bounding box center [313, 403] width 28 height 11
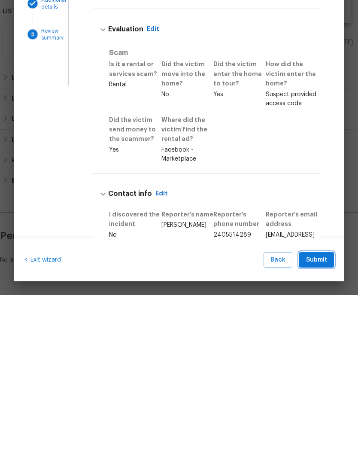
scroll to position [27, 0]
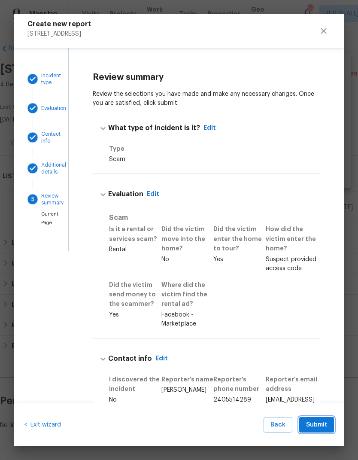
click at [318, 425] on span "Submit" at bounding box center [316, 425] width 21 height 11
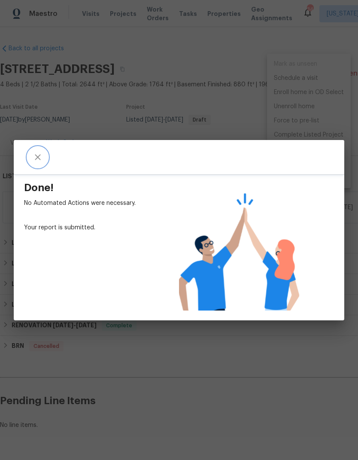
click at [45, 156] on button "close" at bounding box center [37, 157] width 21 height 21
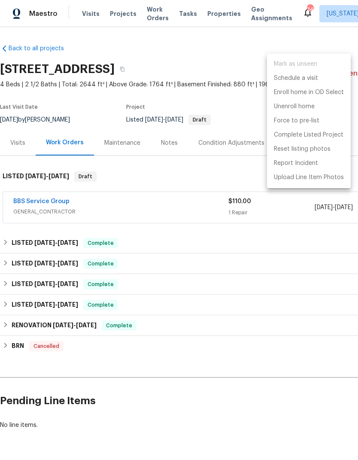
click at [227, 418] on div at bounding box center [179, 230] width 358 height 460
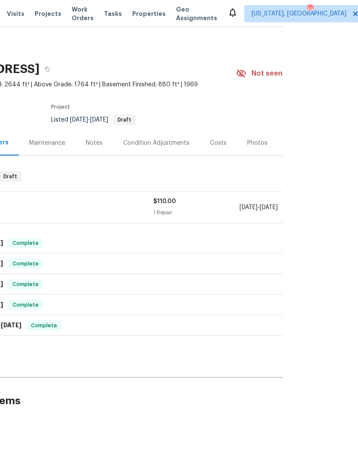
scroll to position [0, -1]
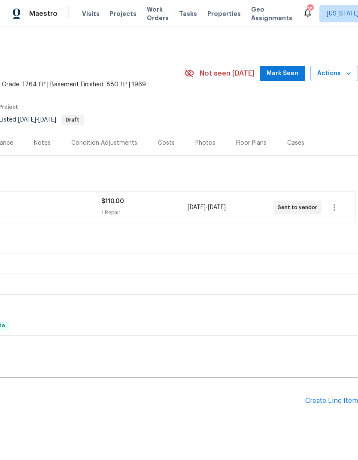
scroll to position [0, 127]
